Goal: Use online tool/utility

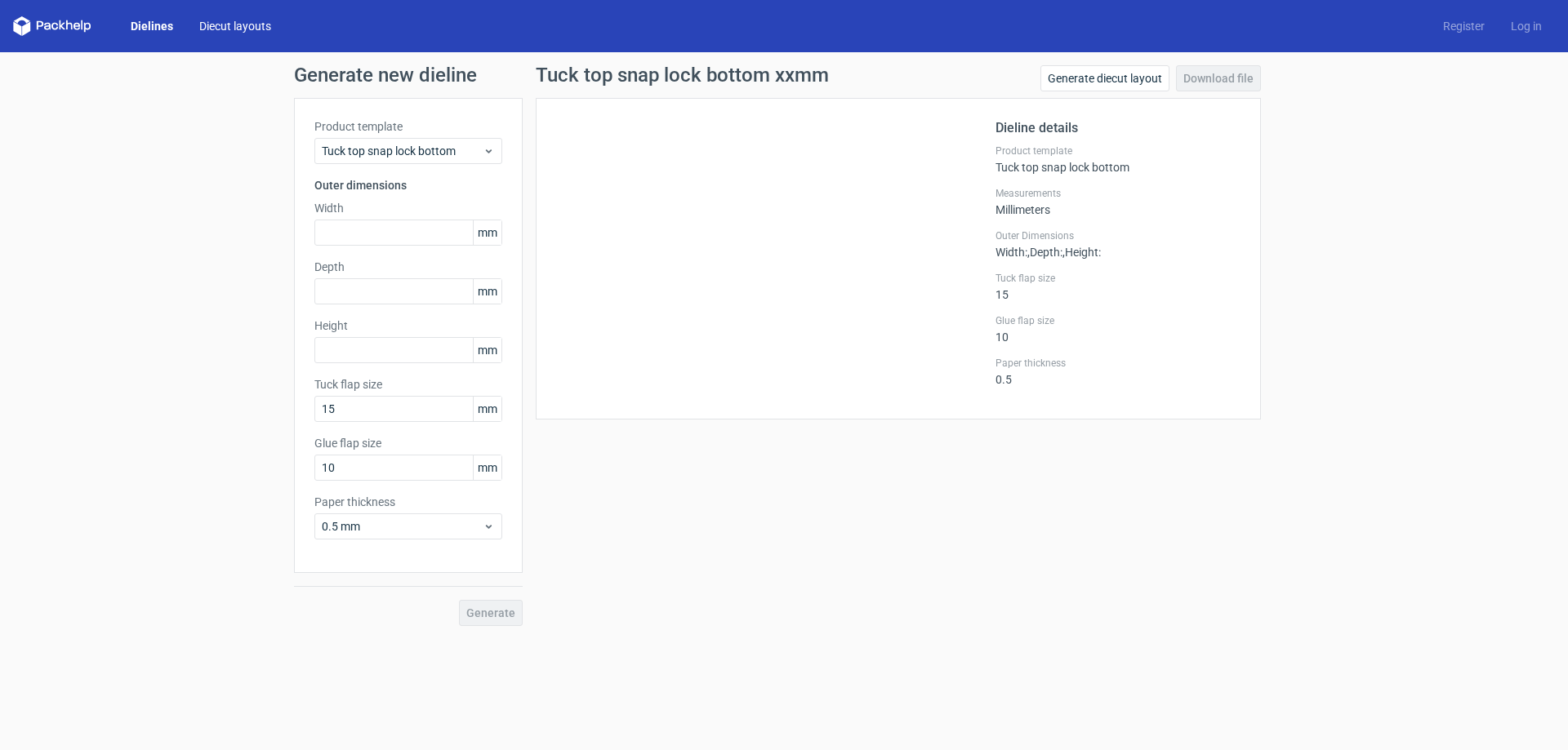
click at [222, 31] on link "Diecut layouts" at bounding box center [236, 26] width 98 height 17
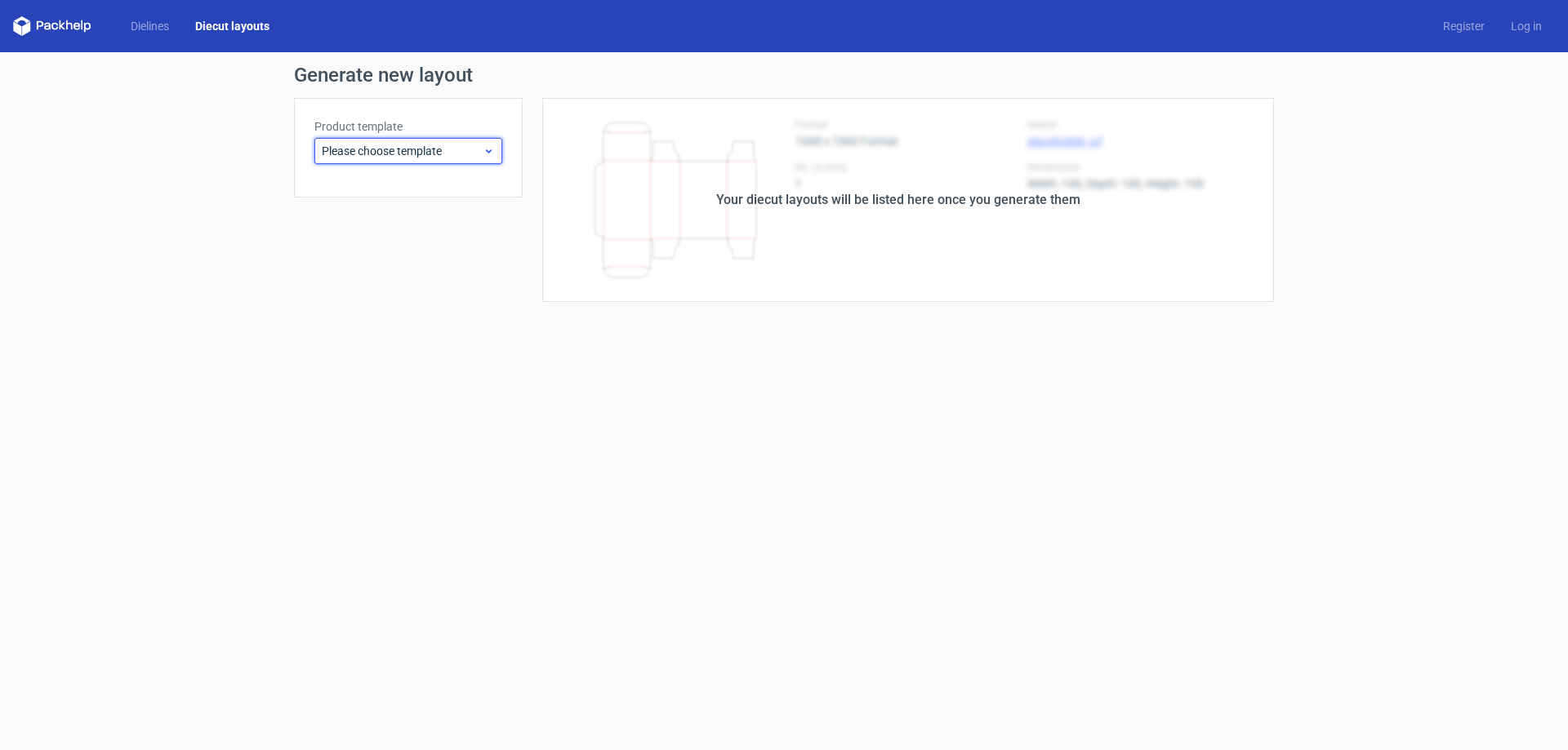
click at [397, 139] on div "Please choose template" at bounding box center [408, 151] width 188 height 26
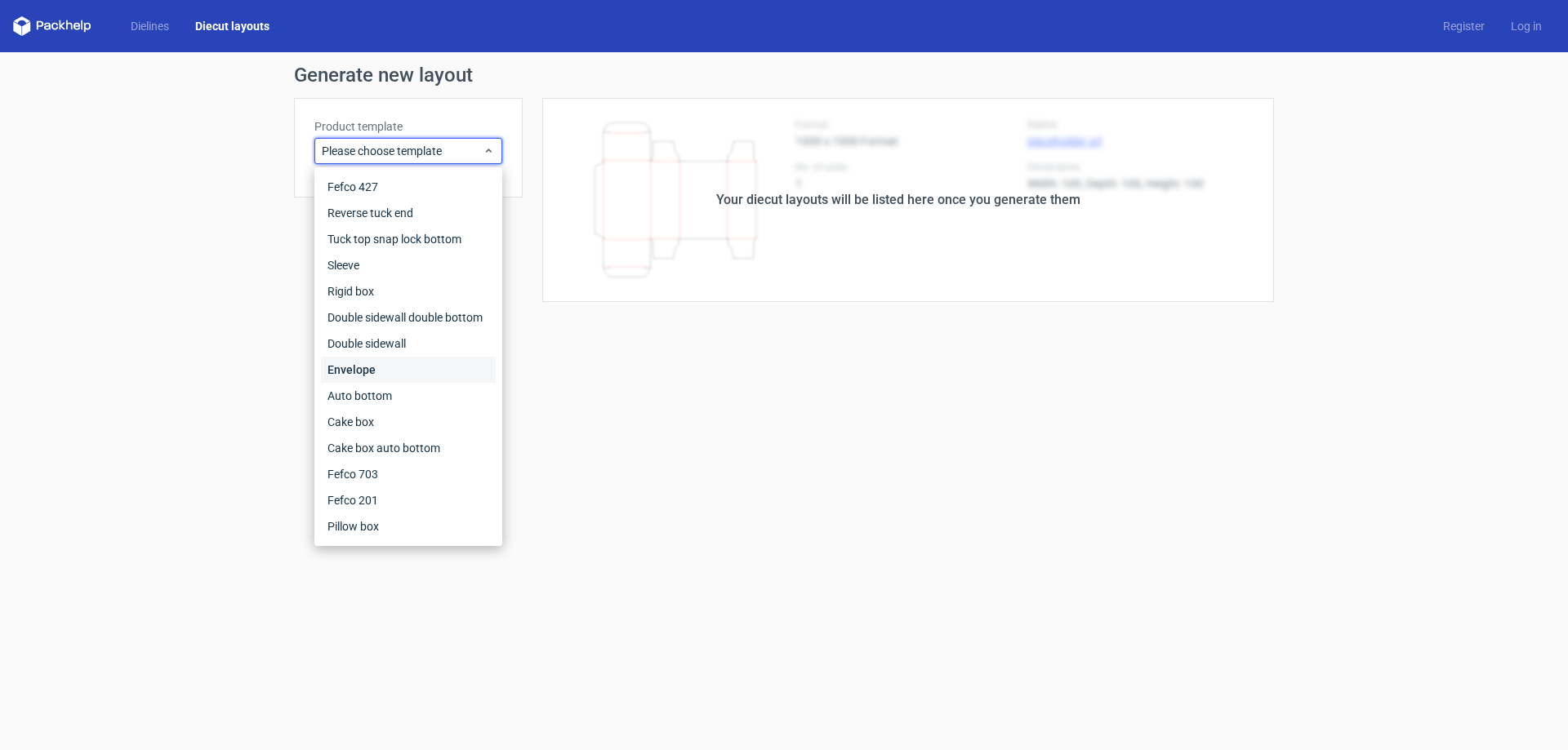
click at [387, 362] on div "Envelope" at bounding box center [408, 369] width 175 height 26
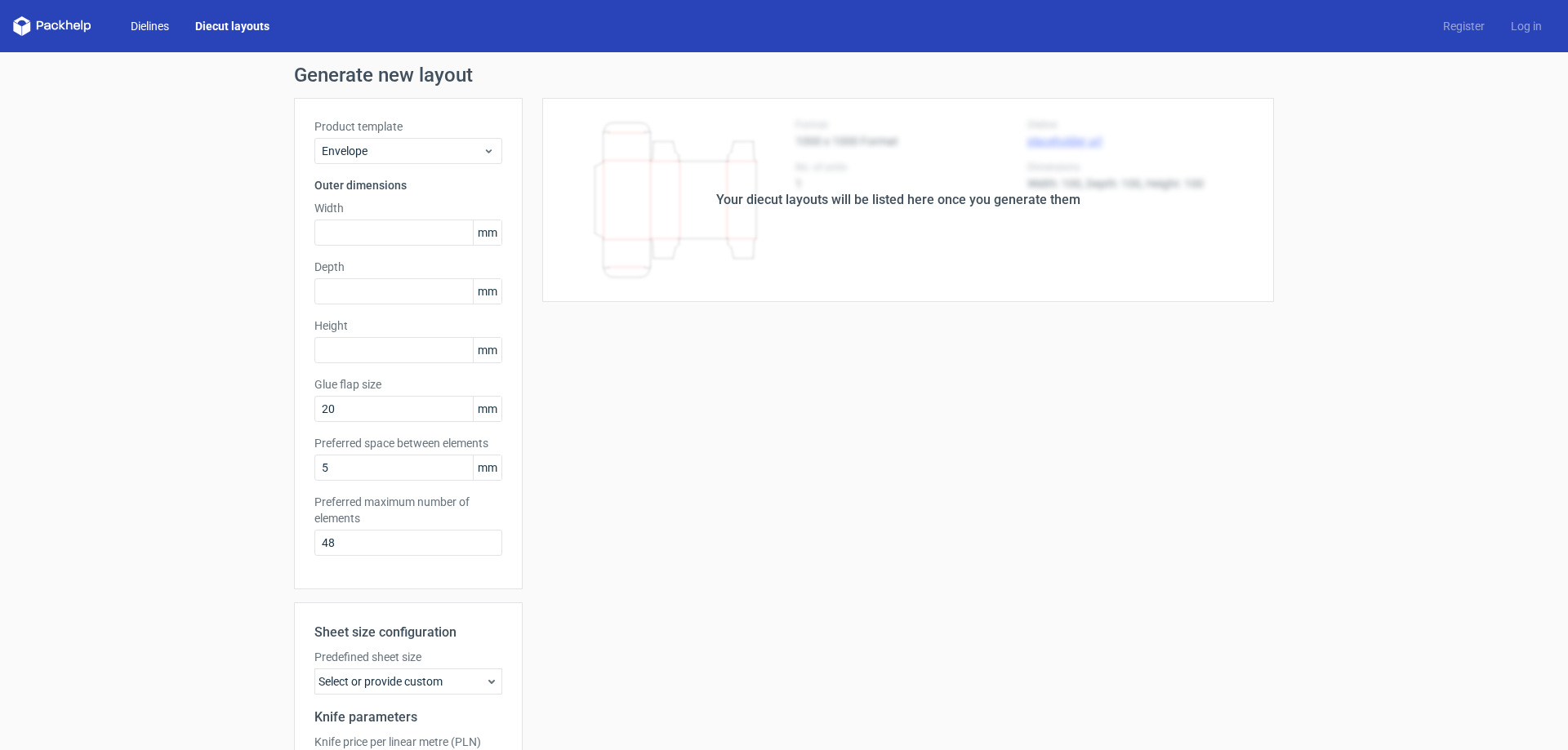
click at [159, 25] on link "Dielines" at bounding box center [149, 26] width 64 height 17
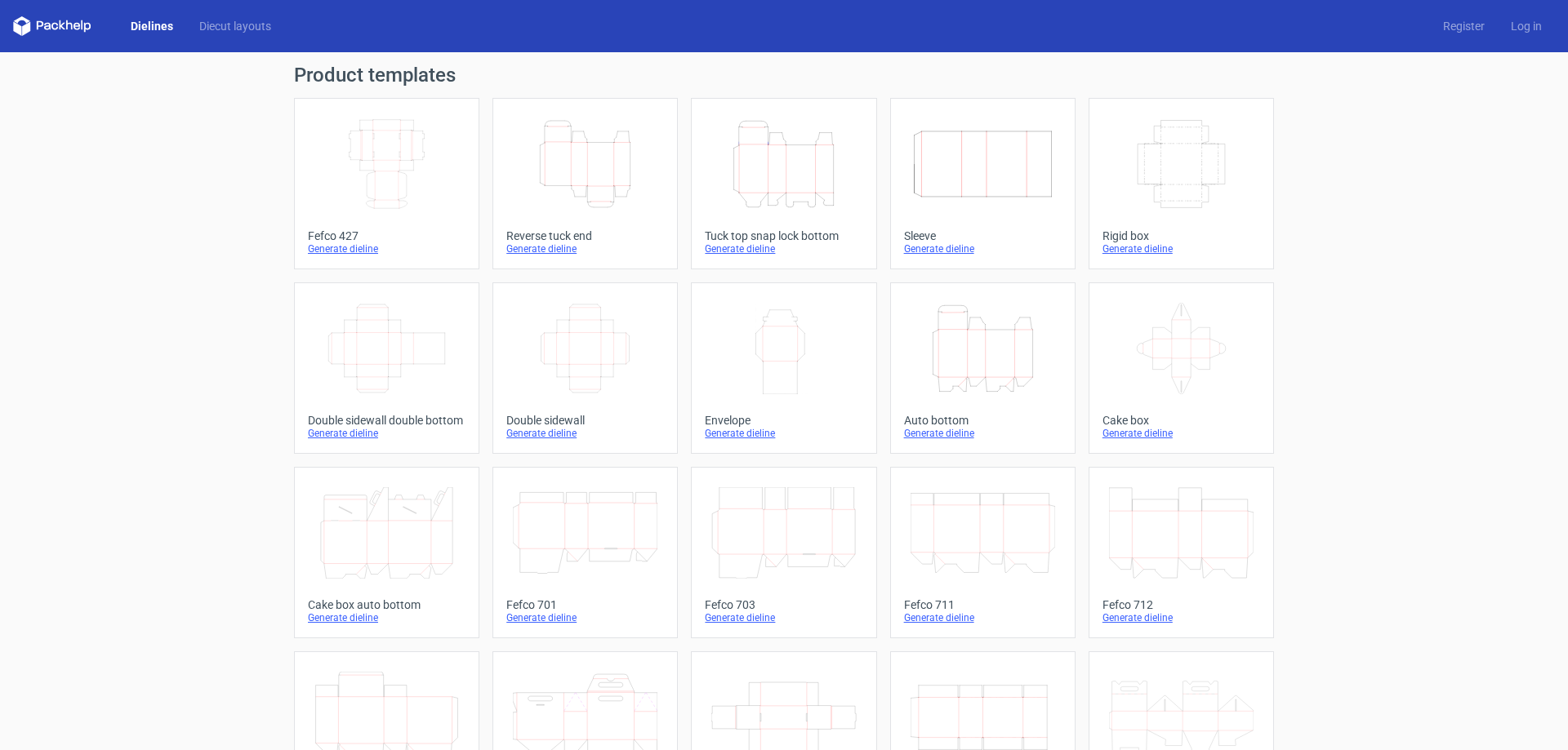
click at [78, 28] on icon at bounding box center [76, 27] width 6 height 7
click at [227, 31] on link "Diecut layouts" at bounding box center [236, 26] width 98 height 17
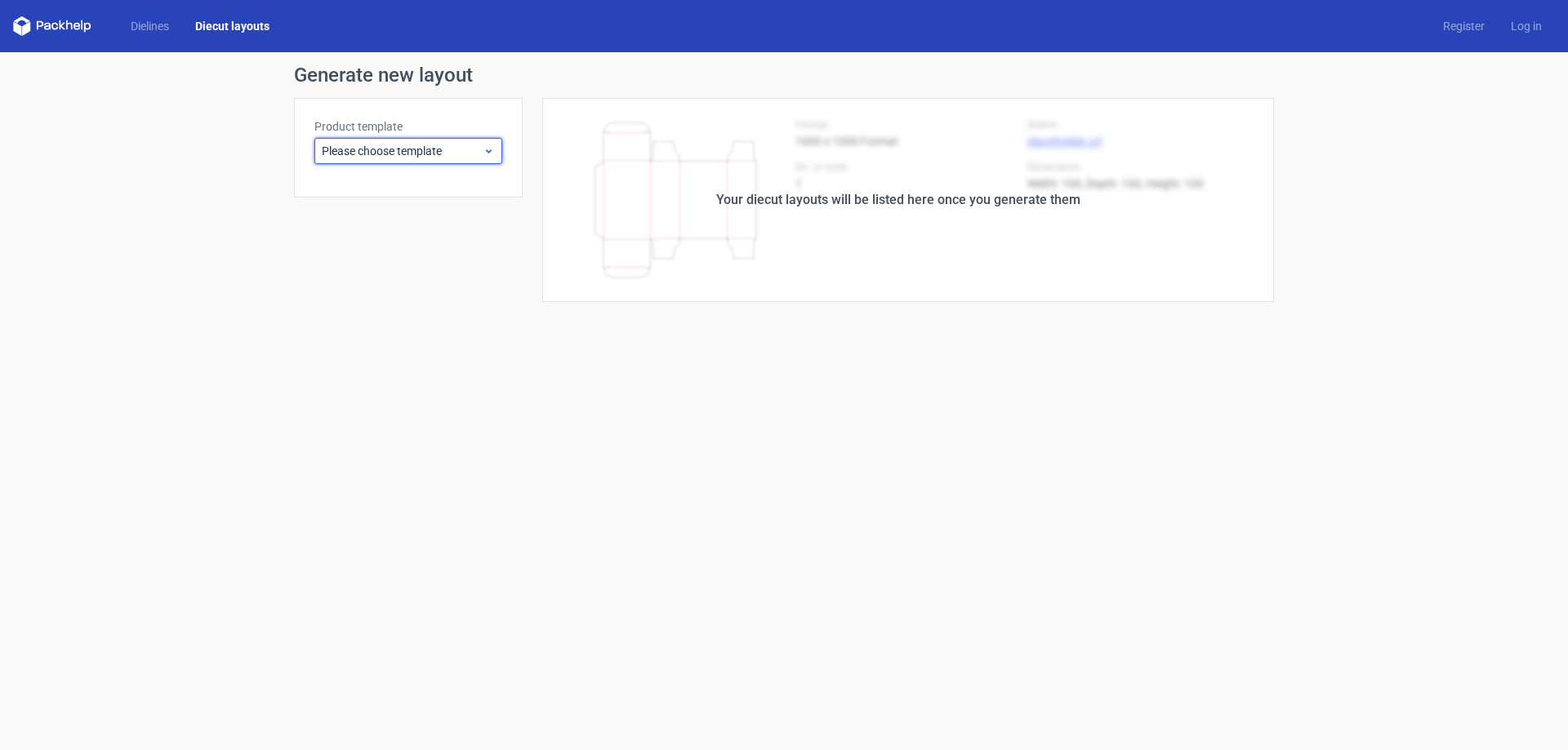
click at [476, 153] on span "Please choose template" at bounding box center [402, 151] width 161 height 17
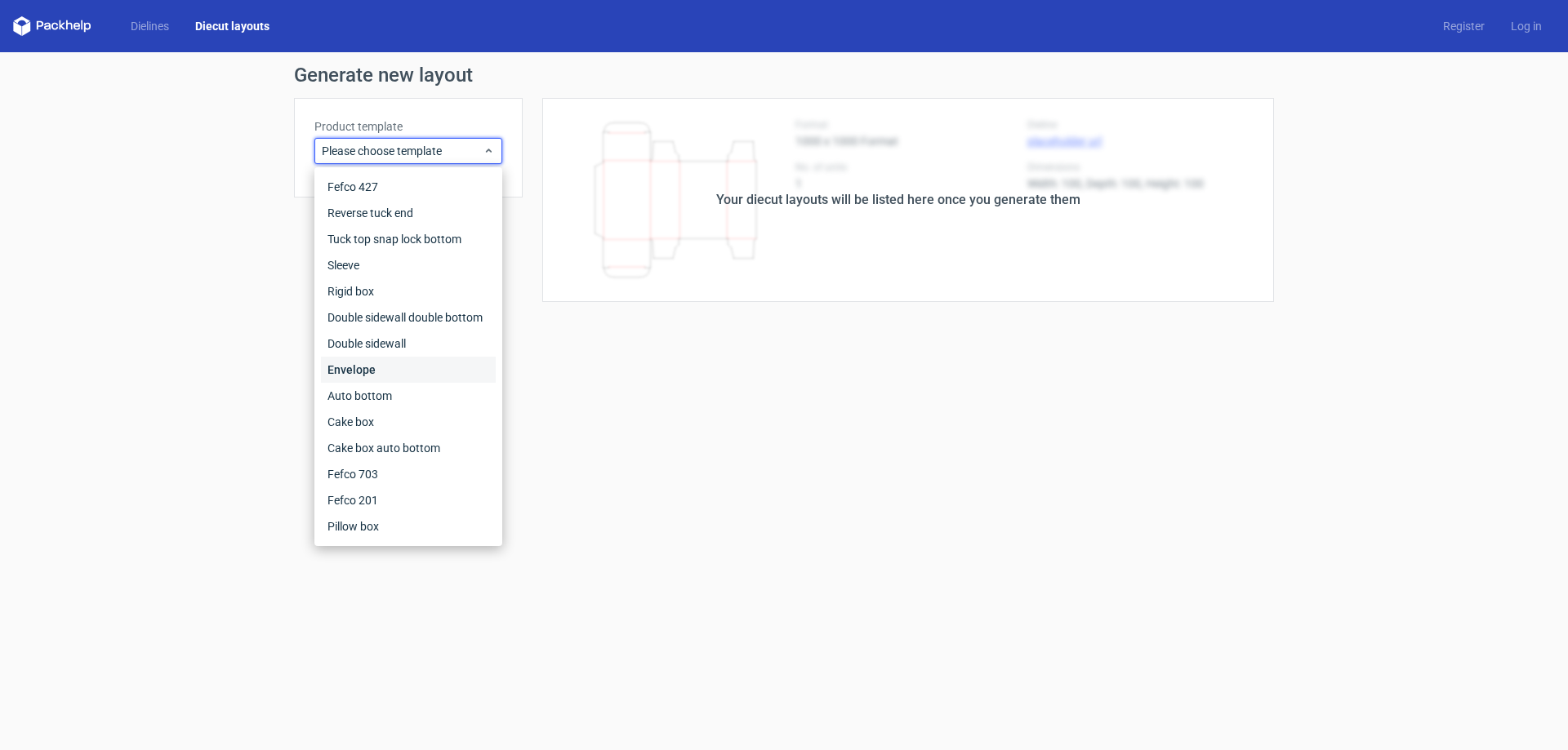
click at [379, 360] on div "Envelope" at bounding box center [408, 369] width 175 height 26
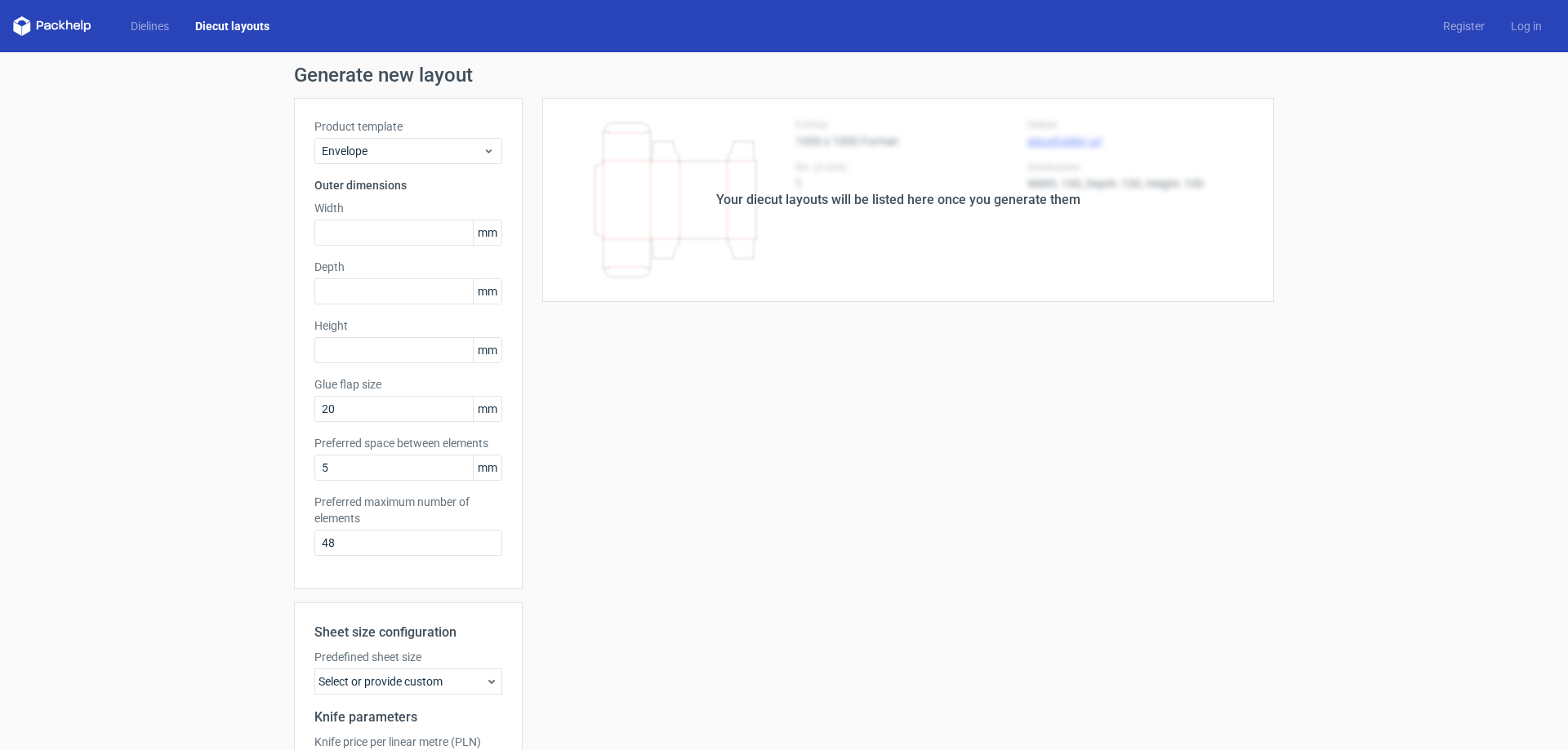
click at [778, 199] on div "Your diecut layouts will be listed here once you generate them" at bounding box center [898, 200] width 364 height 19
click at [162, 31] on link "Dielines" at bounding box center [149, 26] width 64 height 17
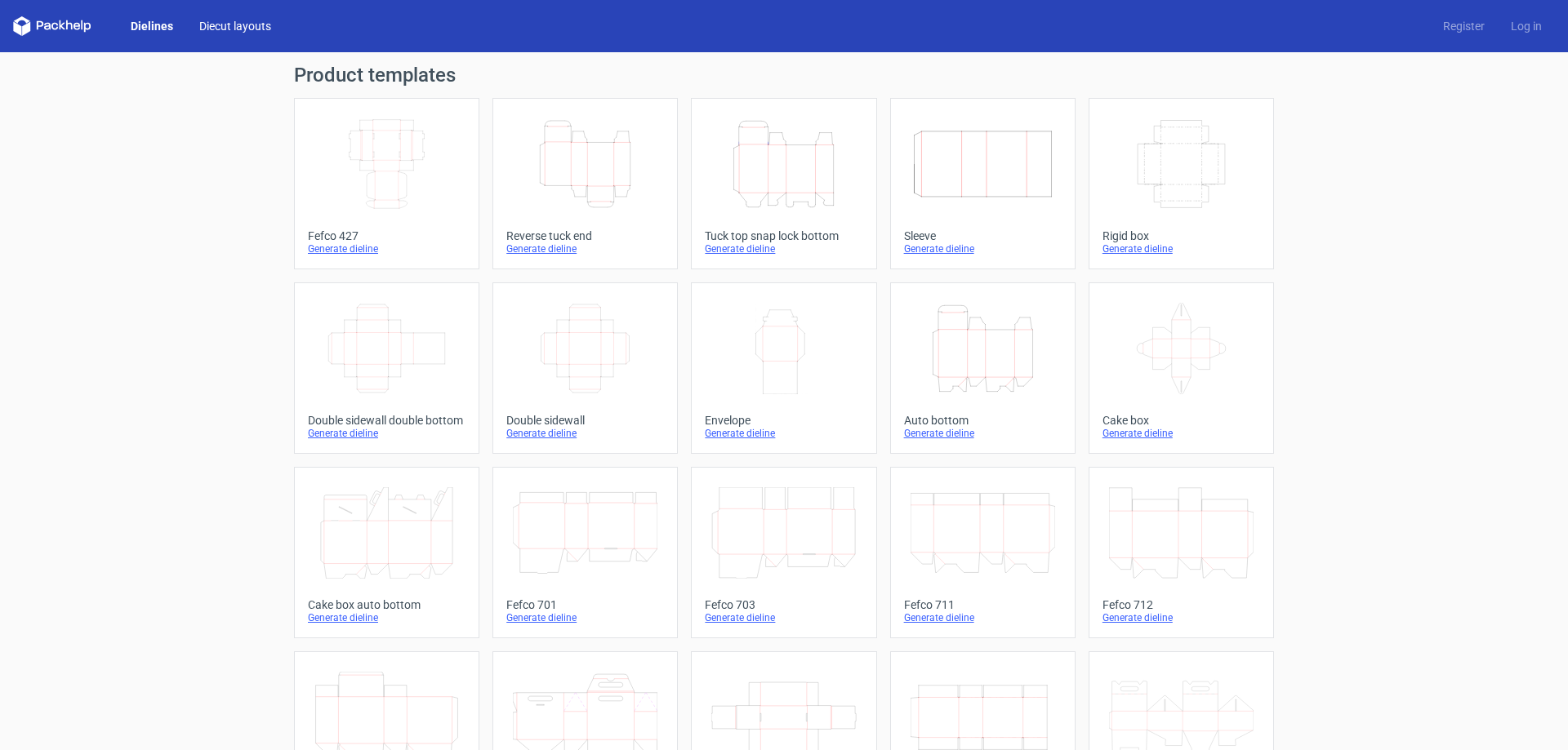
click at [243, 24] on link "Diecut layouts" at bounding box center [236, 26] width 98 height 17
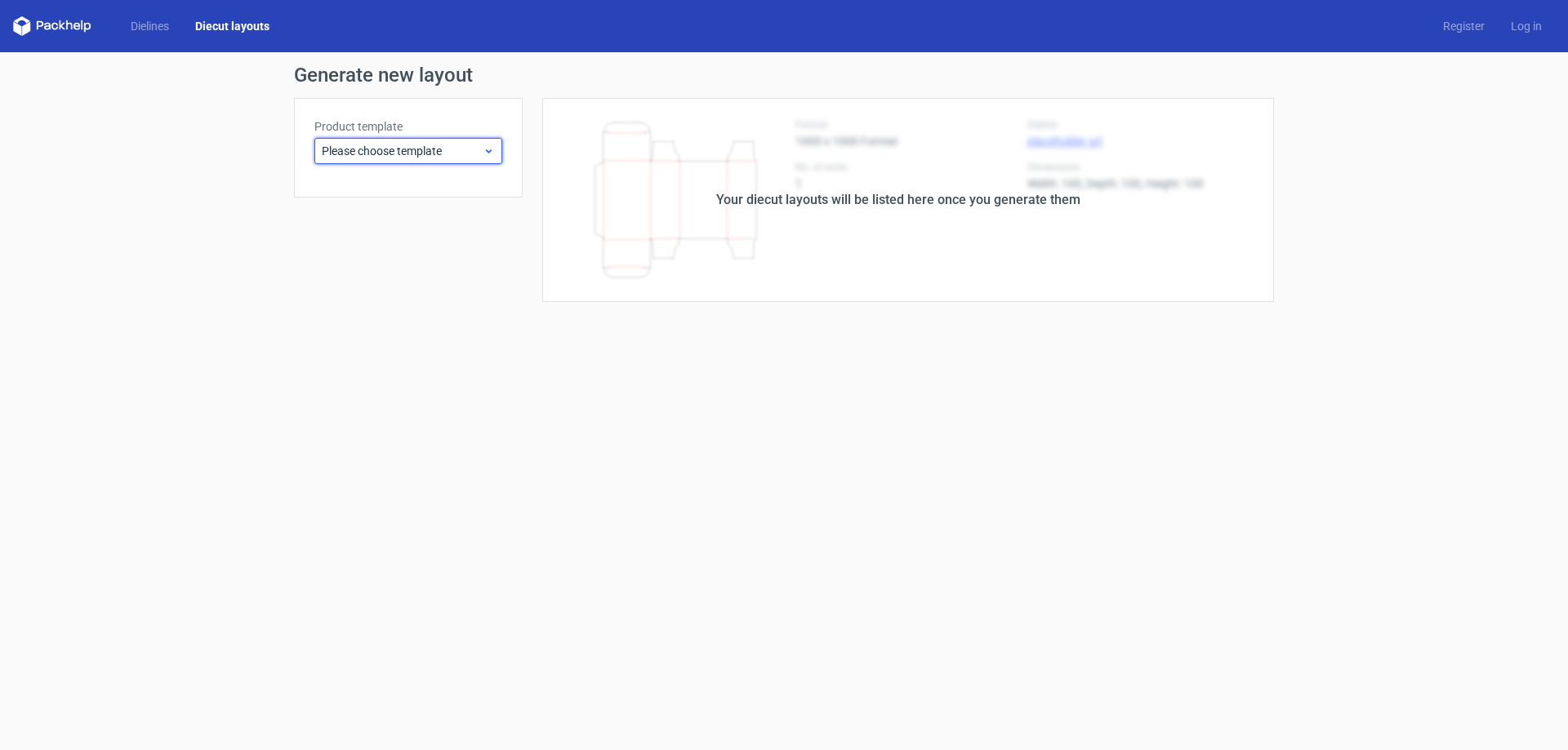
click at [379, 149] on span "Please choose template" at bounding box center [402, 151] width 161 height 17
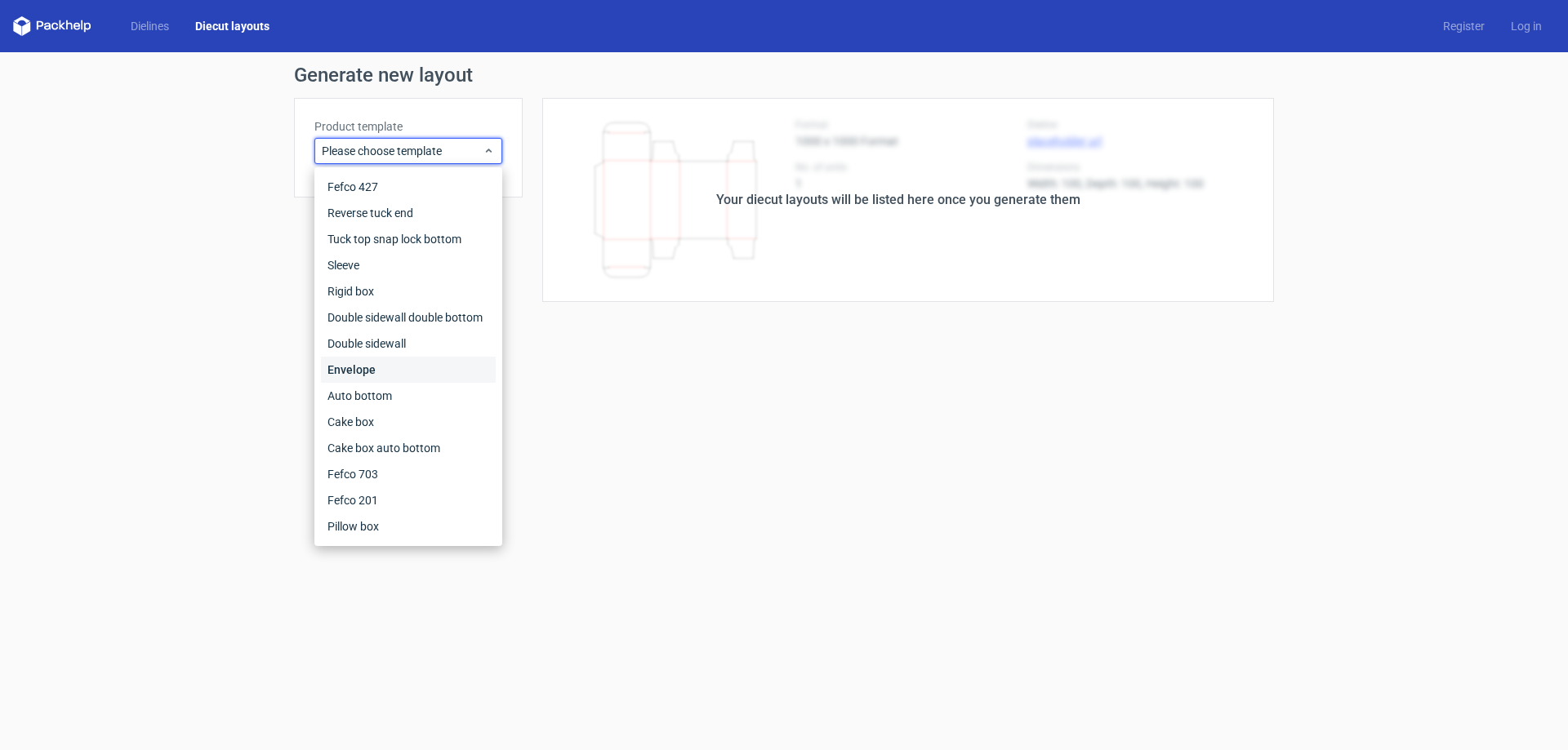
click at [360, 367] on div "Envelope" at bounding box center [408, 369] width 175 height 26
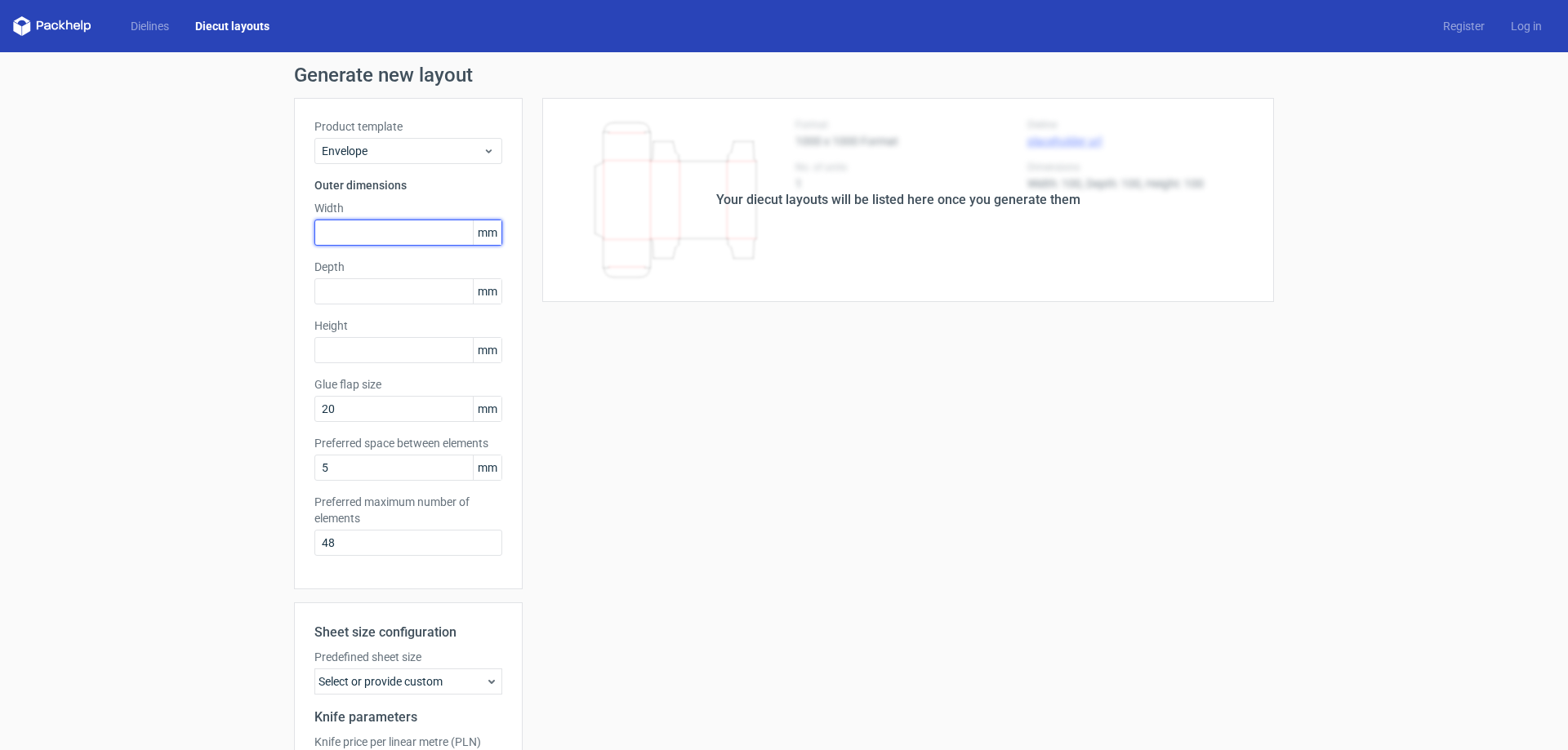
click at [421, 228] on input "text" at bounding box center [408, 233] width 188 height 26
click at [484, 232] on span "mm" at bounding box center [486, 232] width 29 height 24
click at [398, 226] on input "text" at bounding box center [408, 233] width 188 height 26
type input "110"
type input "150"
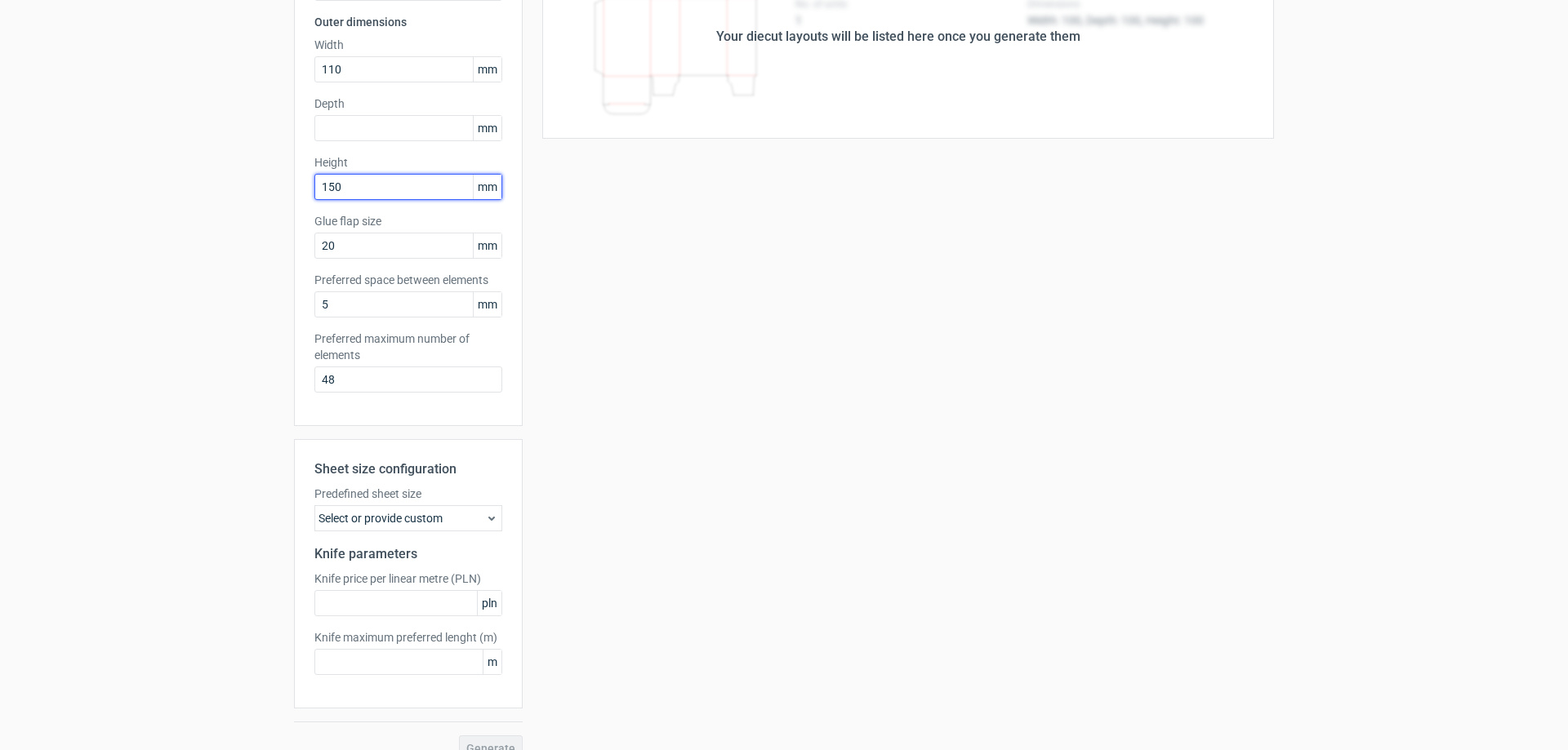
scroll to position [188, 0]
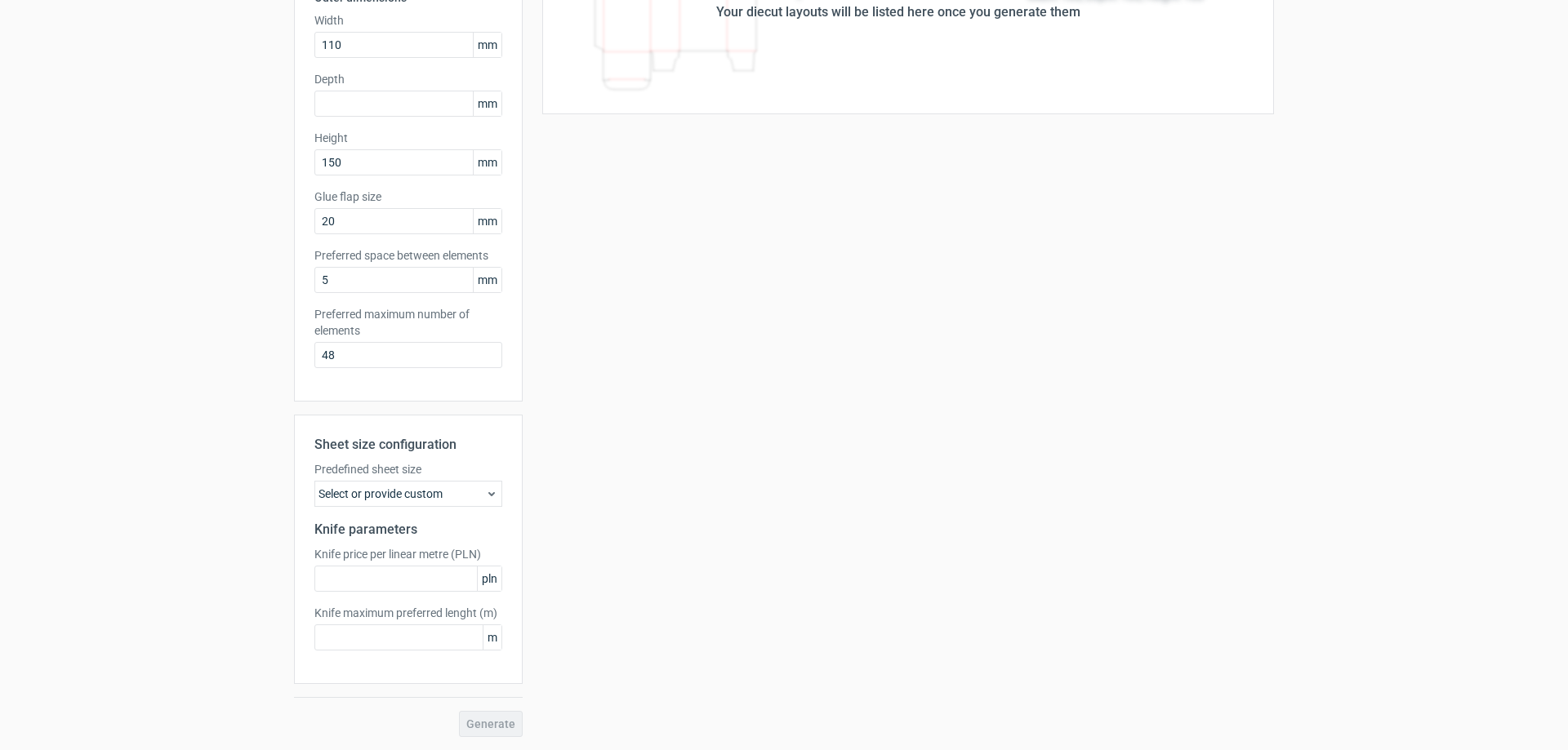
click at [489, 500] on div "Select or provide custom" at bounding box center [408, 494] width 188 height 26
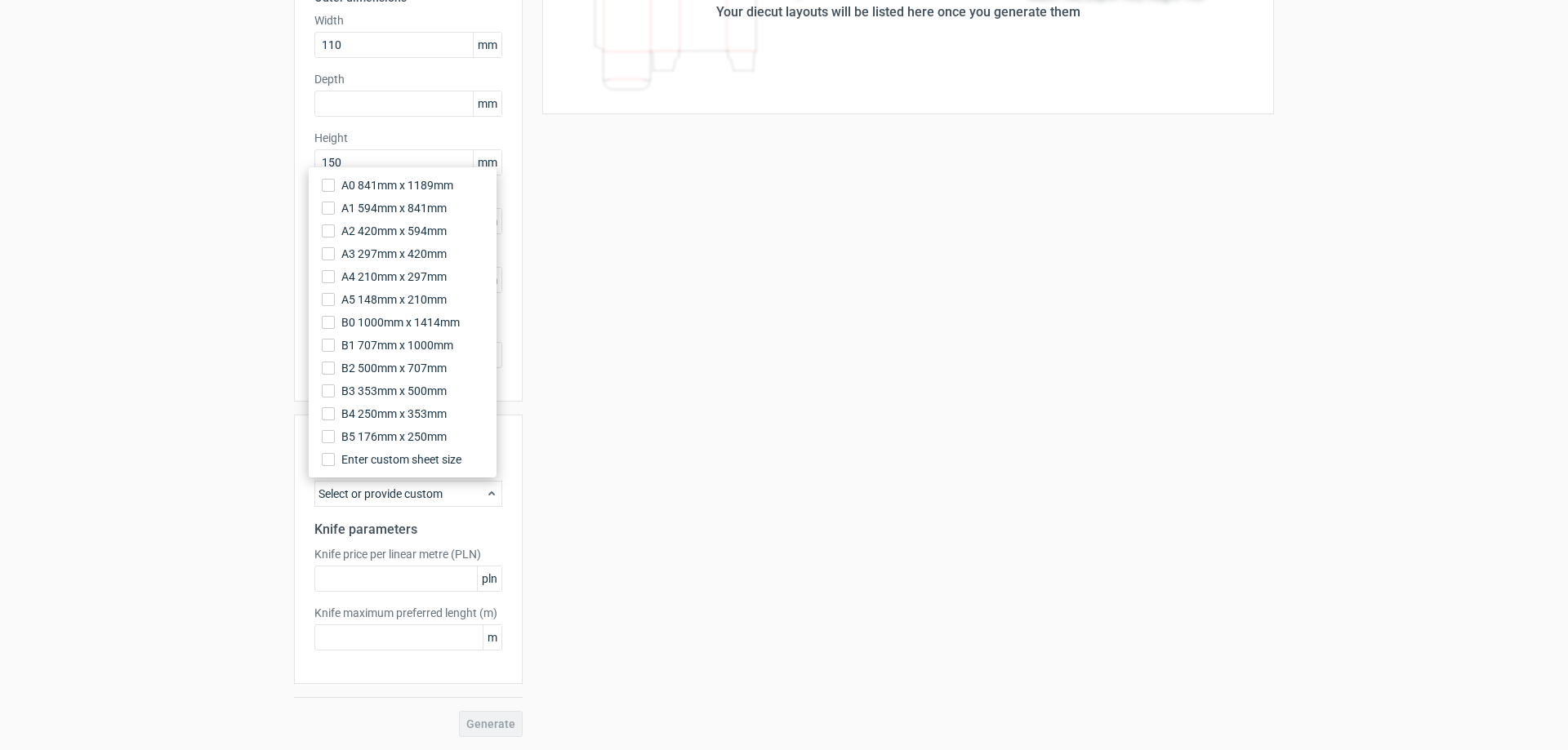
click at [489, 500] on div "Select or provide custom" at bounding box center [408, 494] width 188 height 26
click at [492, 494] on div "Select or provide custom" at bounding box center [408, 494] width 188 height 26
click at [488, 491] on icon at bounding box center [491, 494] width 13 height 13
click at [693, 588] on div "Your diecut layouts will be listed here once you generate them Height Depth Wid…" at bounding box center [898, 323] width 751 height 827
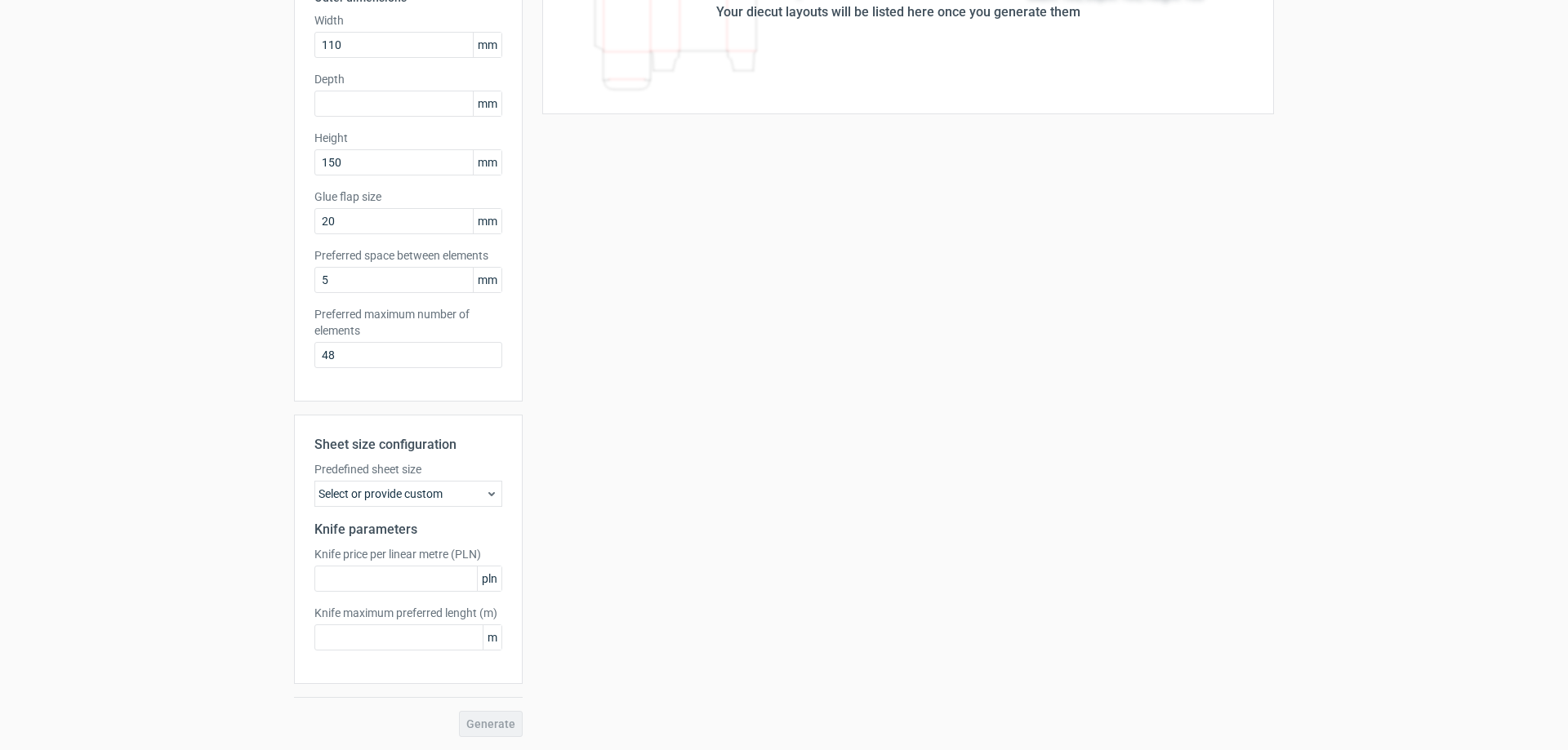
scroll to position [0, 0]
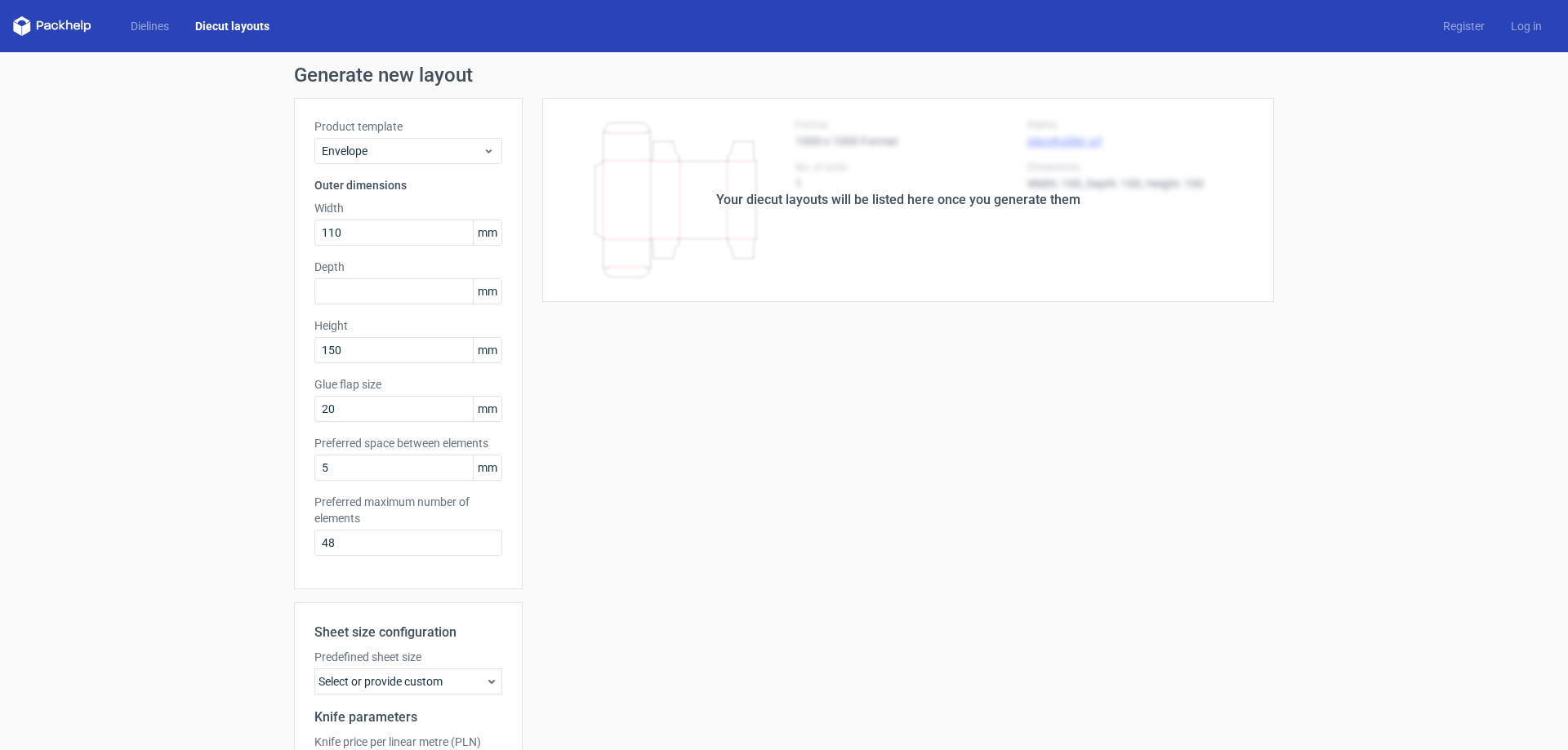
drag, startPoint x: 755, startPoint y: 212, endPoint x: 763, endPoint y: 208, distance: 8.9
click at [762, 209] on div "Your diecut layouts will be listed here once you generate them" at bounding box center [898, 200] width 751 height 204
click at [783, 194] on div "Your diecut layouts will be listed here once you generate them" at bounding box center [898, 200] width 364 height 19
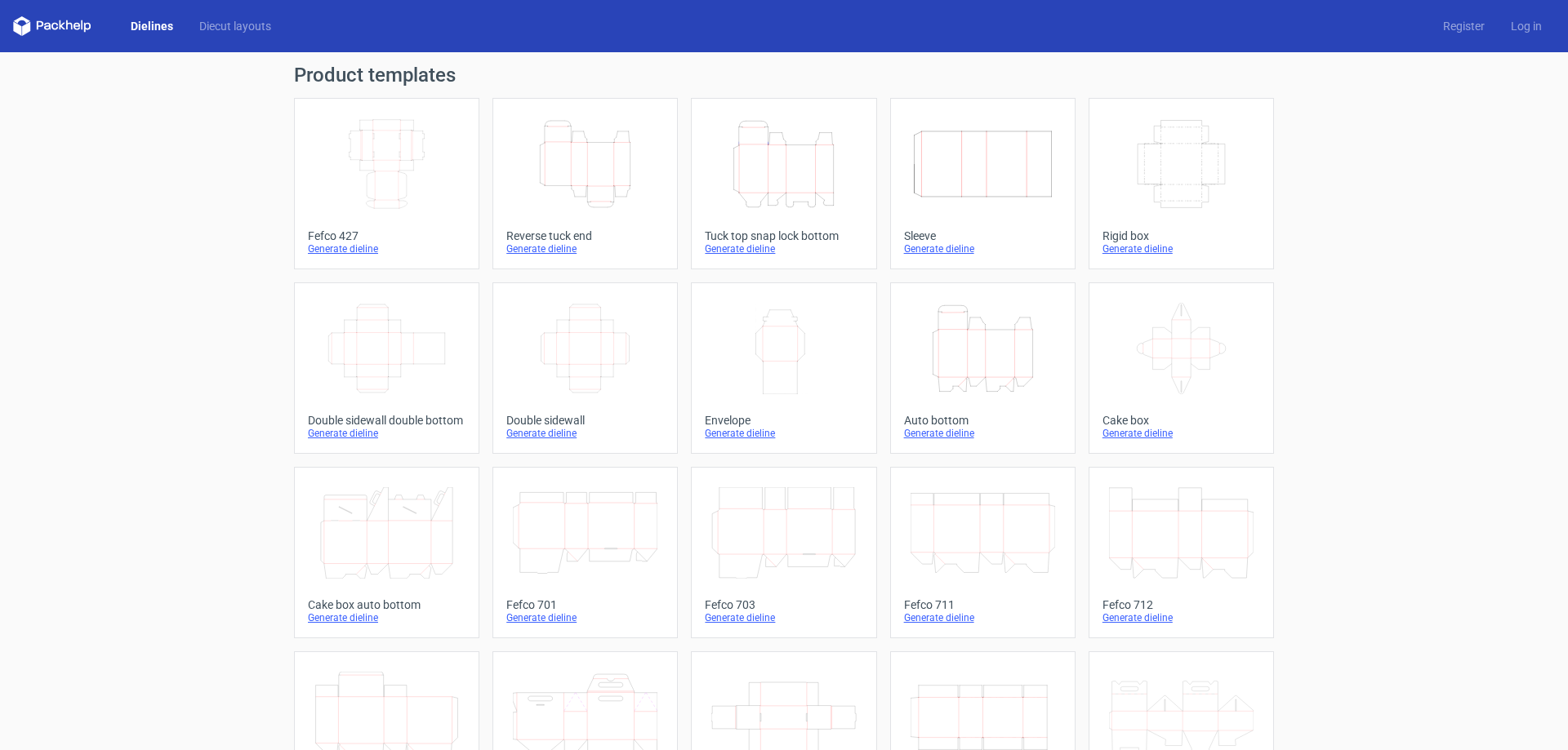
click at [41, 32] on icon at bounding box center [52, 26] width 78 height 19
